Goal: Manage account settings

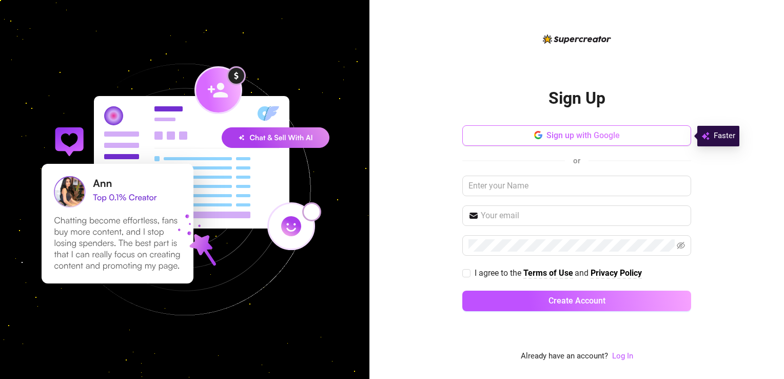
click at [583, 132] on span "Sign up with Google" at bounding box center [583, 135] width 73 height 10
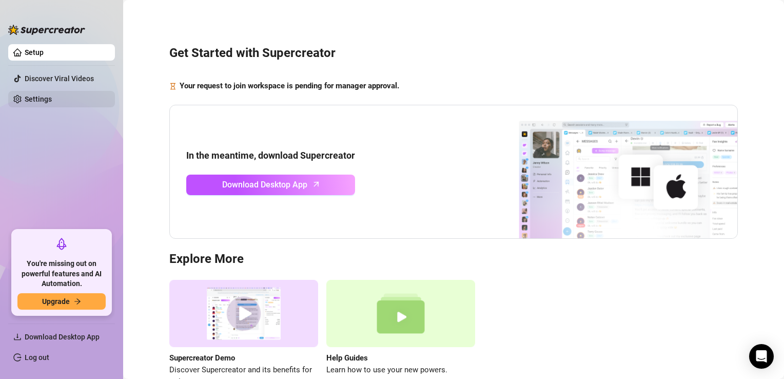
click at [45, 98] on link "Settings" at bounding box center [38, 99] width 27 height 8
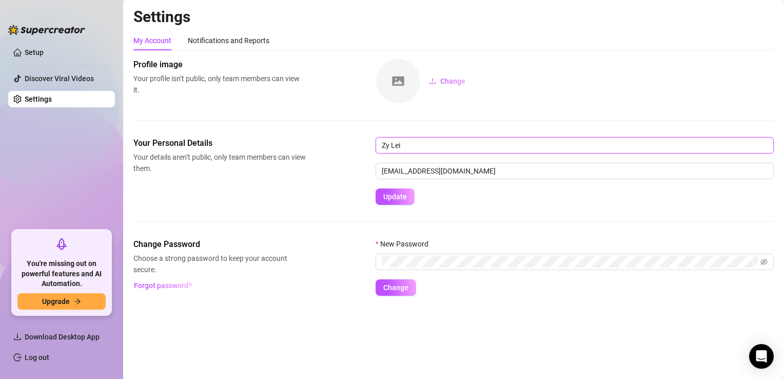
click at [411, 147] on input "Zy Lei" at bounding box center [575, 145] width 398 height 16
type input "Zy"
click at [528, 319] on main "Settings My Account Notifications and Reports Profile image Your profile isn’t …" at bounding box center [453, 189] width 661 height 379
click at [246, 37] on div "Notifications and Reports" at bounding box center [229, 40] width 82 height 11
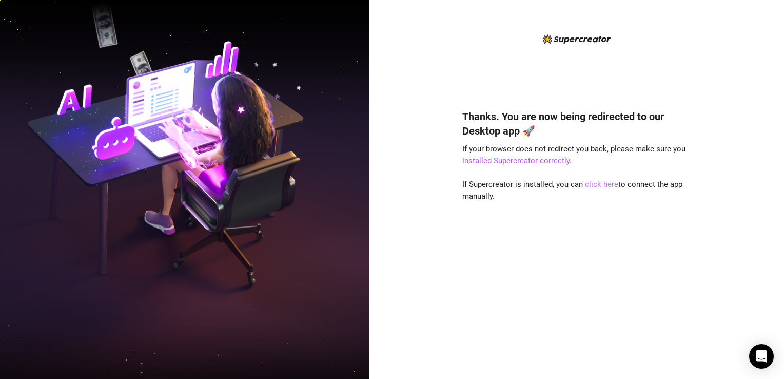
click at [594, 186] on link "click here" at bounding box center [601, 184] width 33 height 9
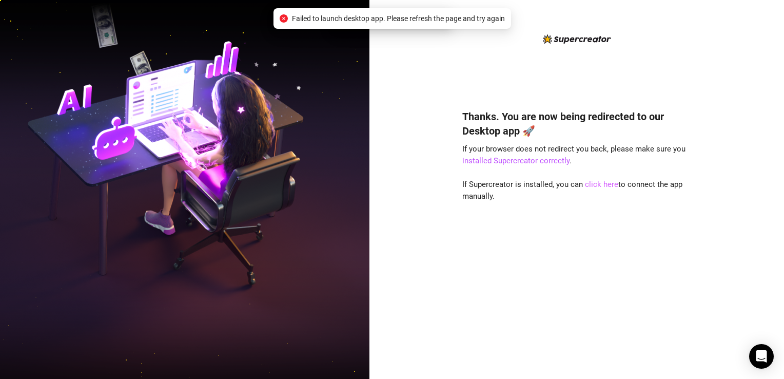
click at [594, 185] on link "click here" at bounding box center [601, 184] width 33 height 9
click at [608, 185] on link "click here" at bounding box center [601, 184] width 33 height 9
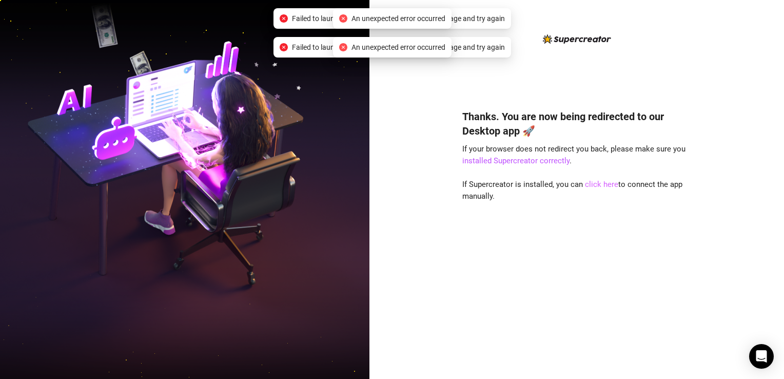
click at [608, 185] on link "click here" at bounding box center [601, 184] width 33 height 9
